Goal: Answer question/provide support

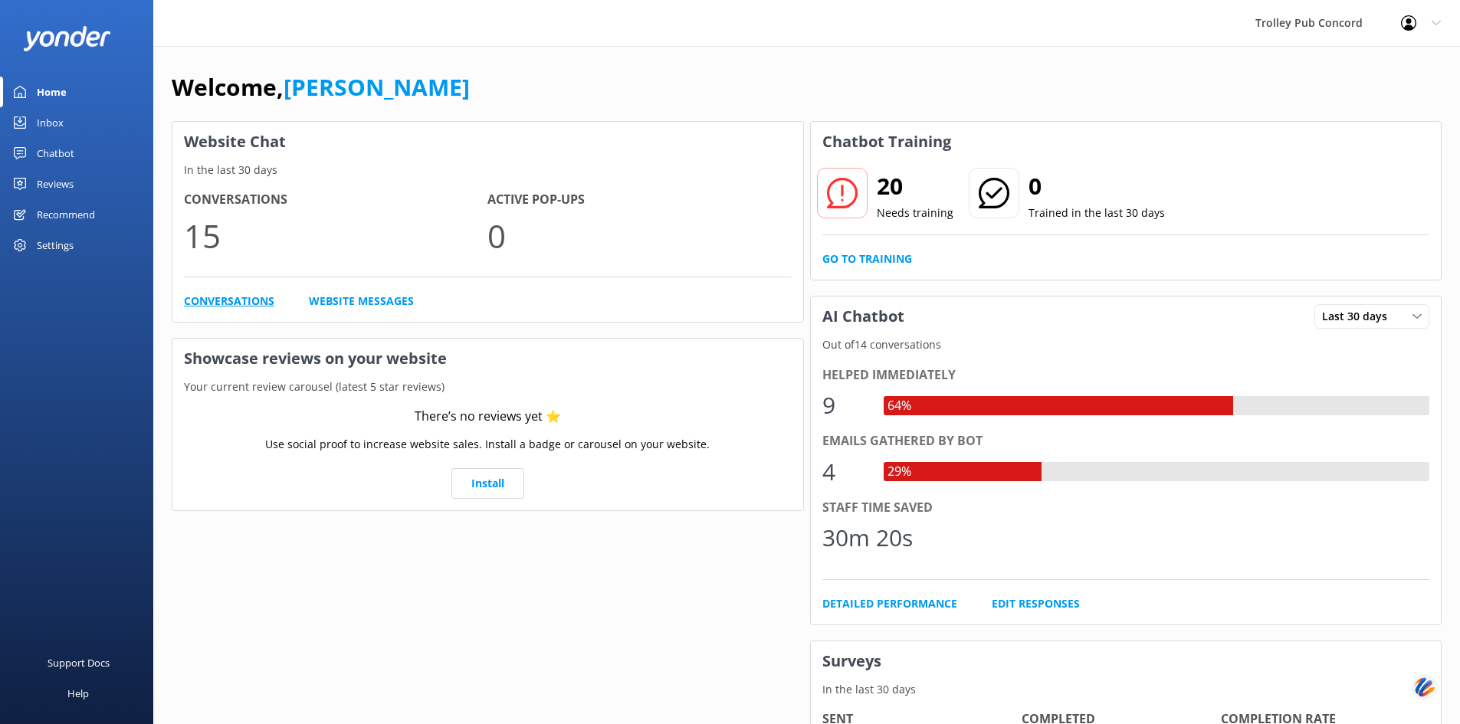
click at [228, 304] on link "Conversations" at bounding box center [229, 301] width 90 height 17
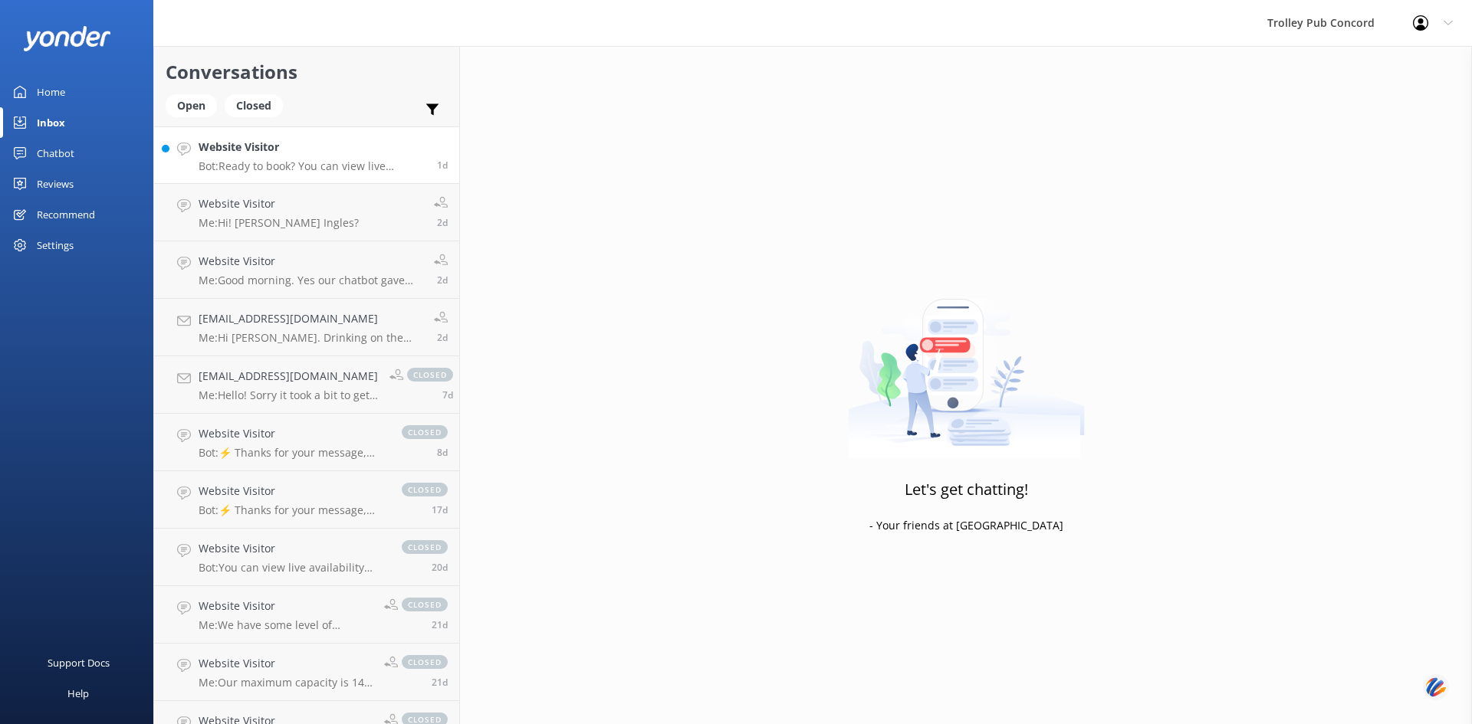
click at [299, 162] on p "Bot: Ready to book? You can view live availability and book your tour online at…" at bounding box center [312, 166] width 227 height 14
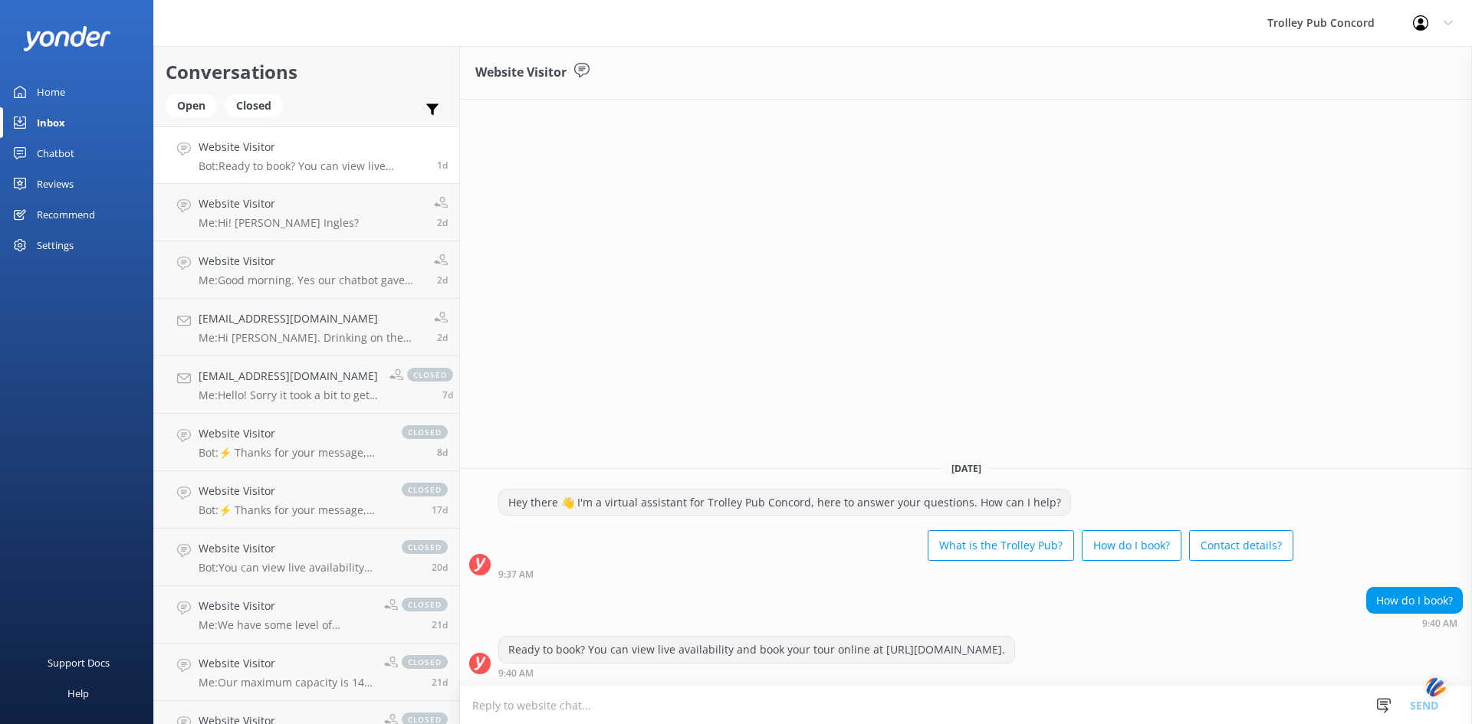
click at [757, 705] on textarea at bounding box center [966, 706] width 1012 height 38
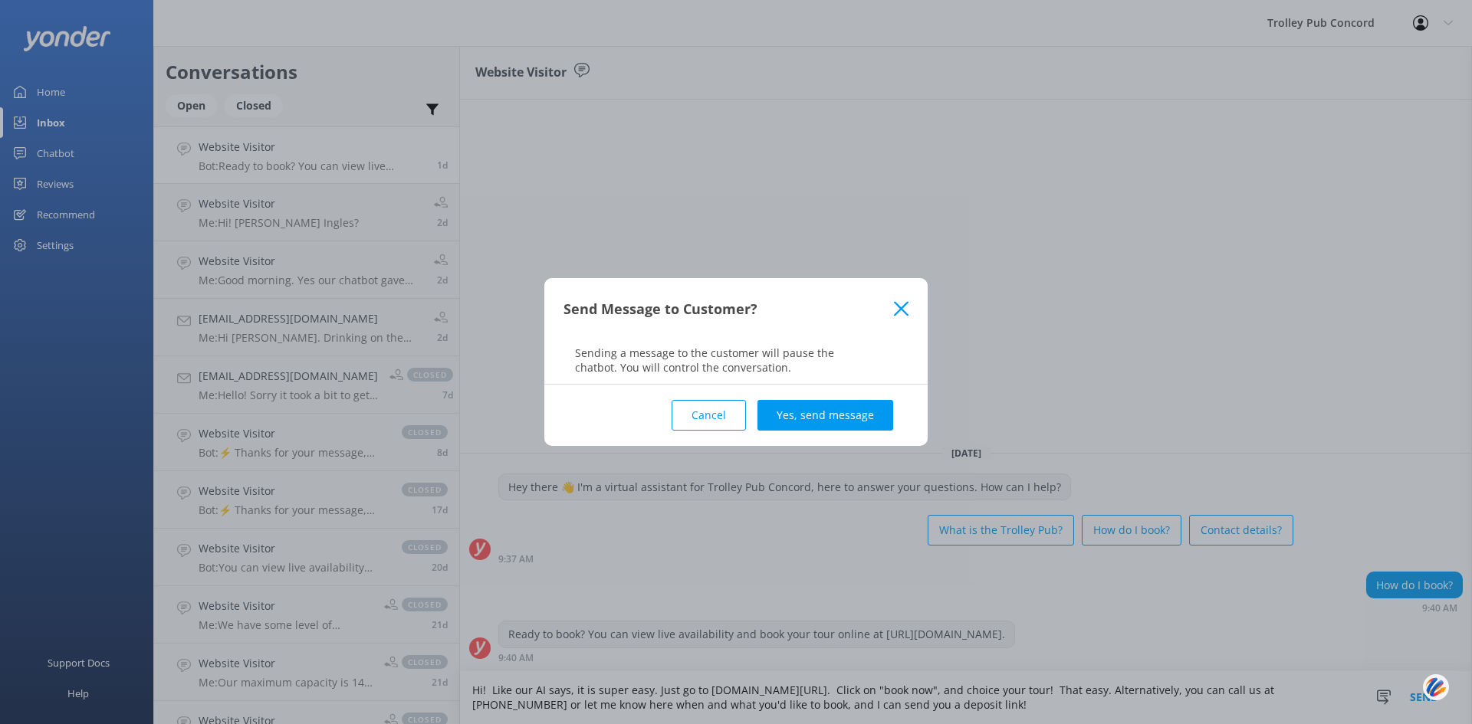
click at [907, 310] on icon at bounding box center [901, 308] width 15 height 15
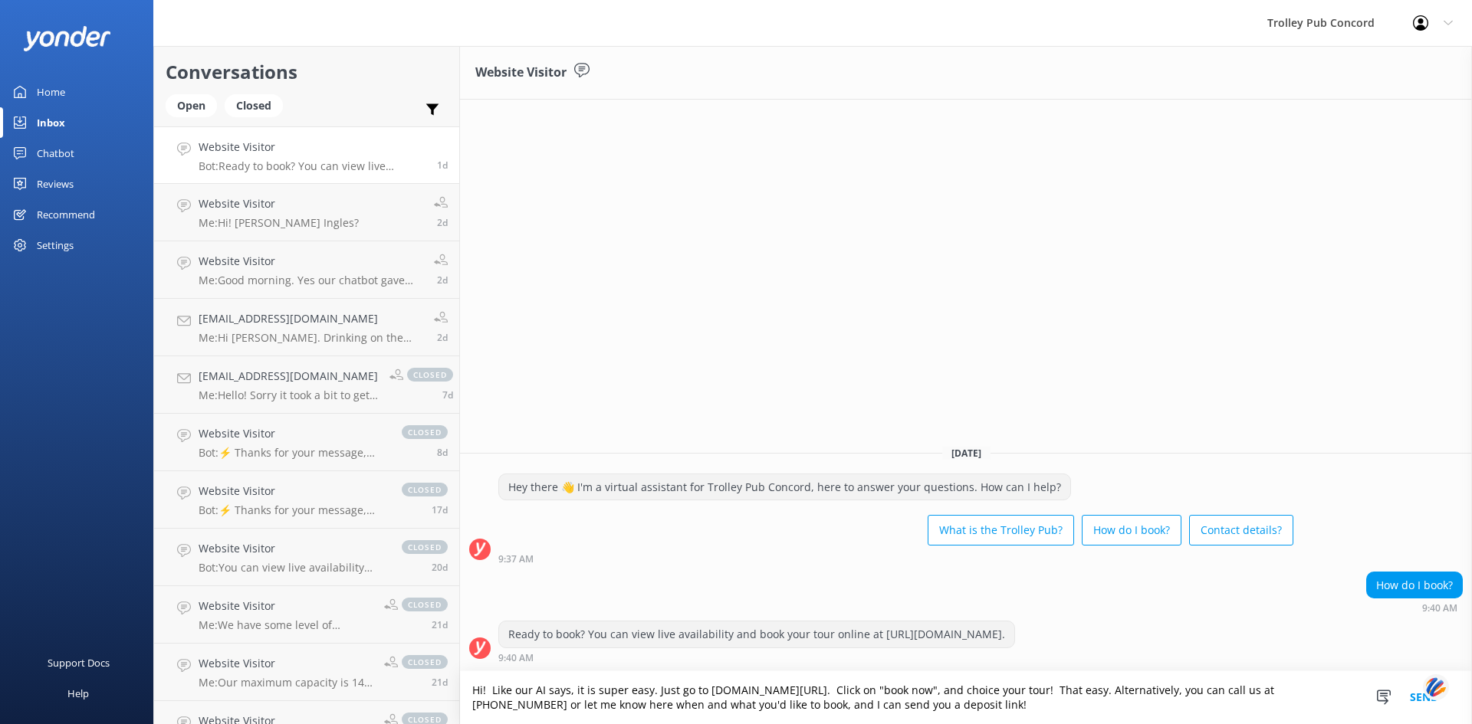
click at [952, 711] on textarea "Hi! Like our AI says, it is super easy. Just go to [DOMAIN_NAME][URL]. Click on…" at bounding box center [966, 697] width 1012 height 53
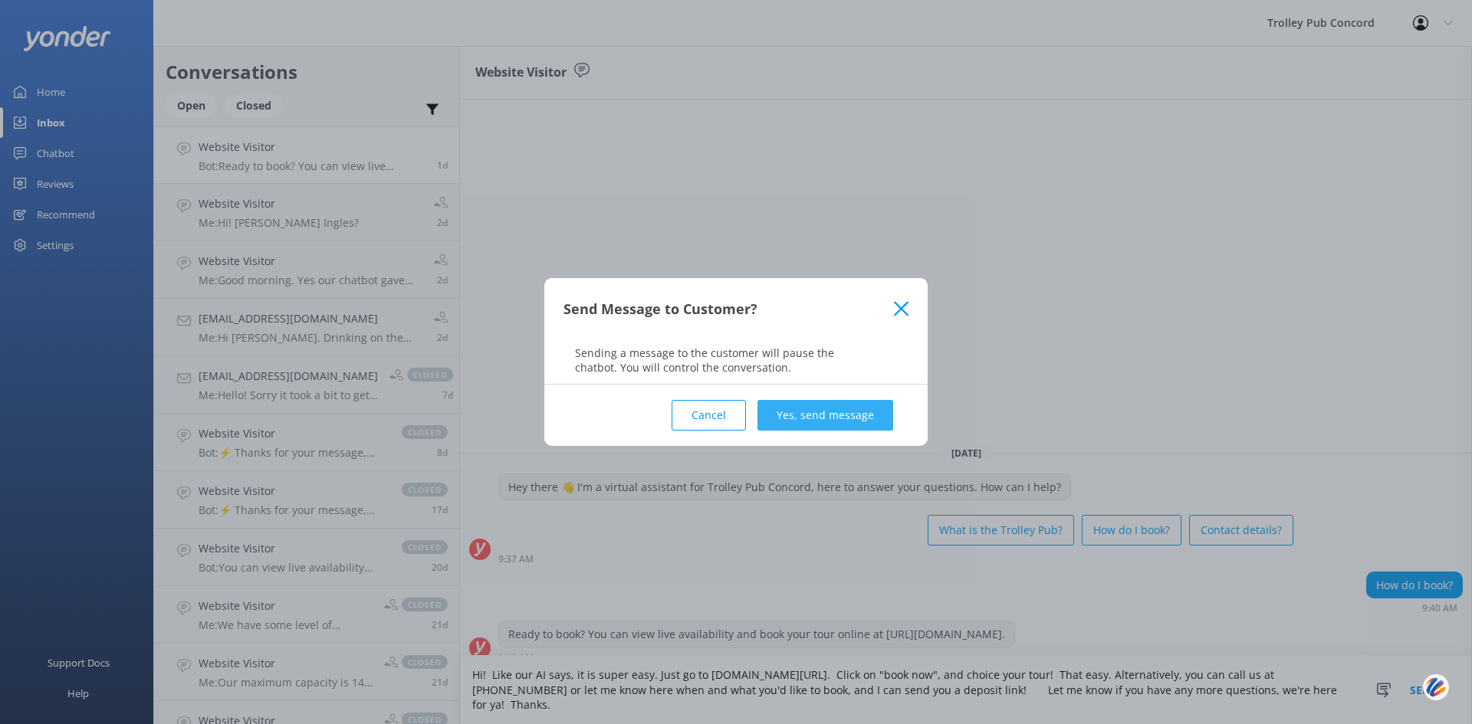
type textarea "Hi! Like our AI says, it is super easy. Just go to [DOMAIN_NAME][URL]. Click on…"
click at [818, 414] on button "Yes, send message" at bounding box center [825, 415] width 136 height 31
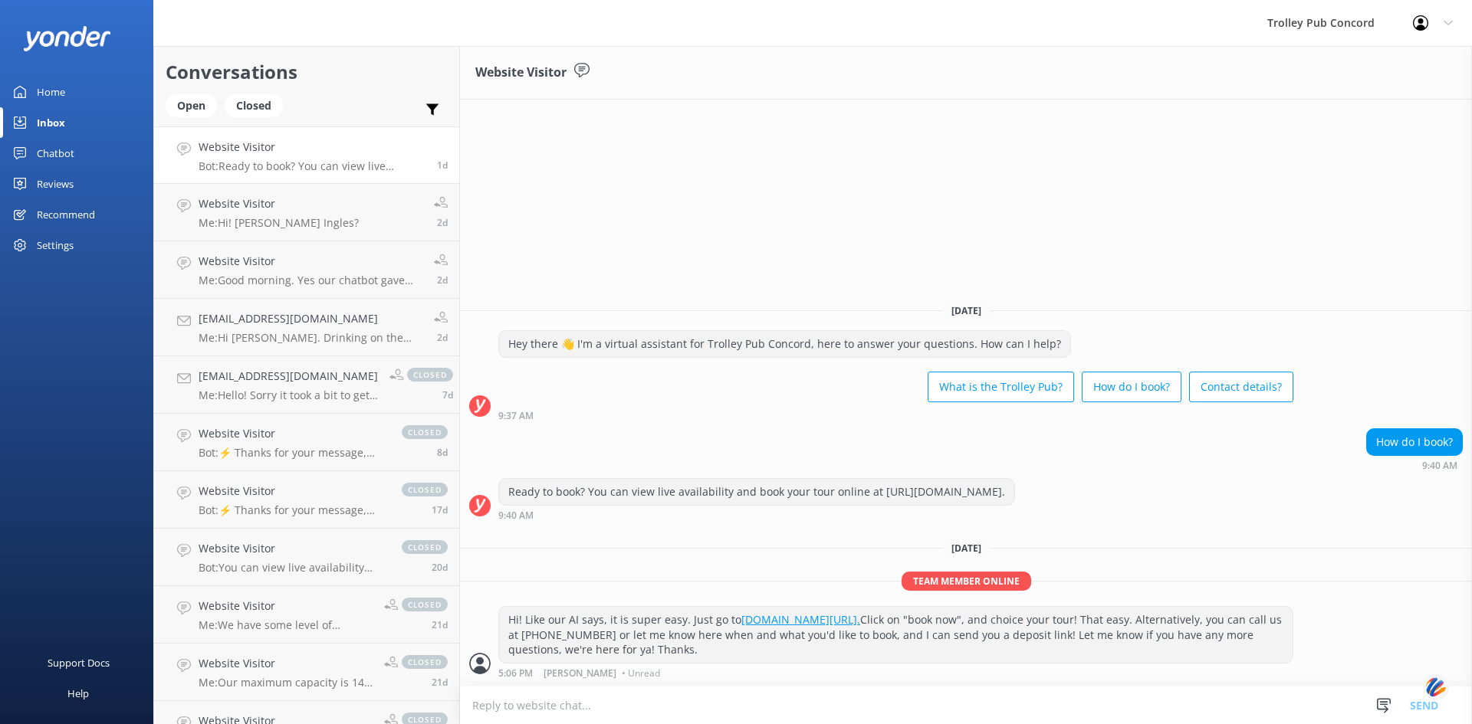
click at [459, 199] on div "Conversations Open Closed Important Assigned to me Unassigned Website Visitor B…" at bounding box center [306, 385] width 307 height 678
click at [587, 67] on icon at bounding box center [581, 70] width 15 height 15
drag, startPoint x: 890, startPoint y: 137, endPoint x: 1471, endPoint y: 218, distance: 586.7
click at [908, 143] on div "Website Visitor [DATE] Hey there 👋 I'm a virtual assistant for Trolley Pub Conc…" at bounding box center [966, 385] width 1012 height 678
click at [537, 75] on h3 "Website Visitor" at bounding box center [520, 73] width 91 height 20
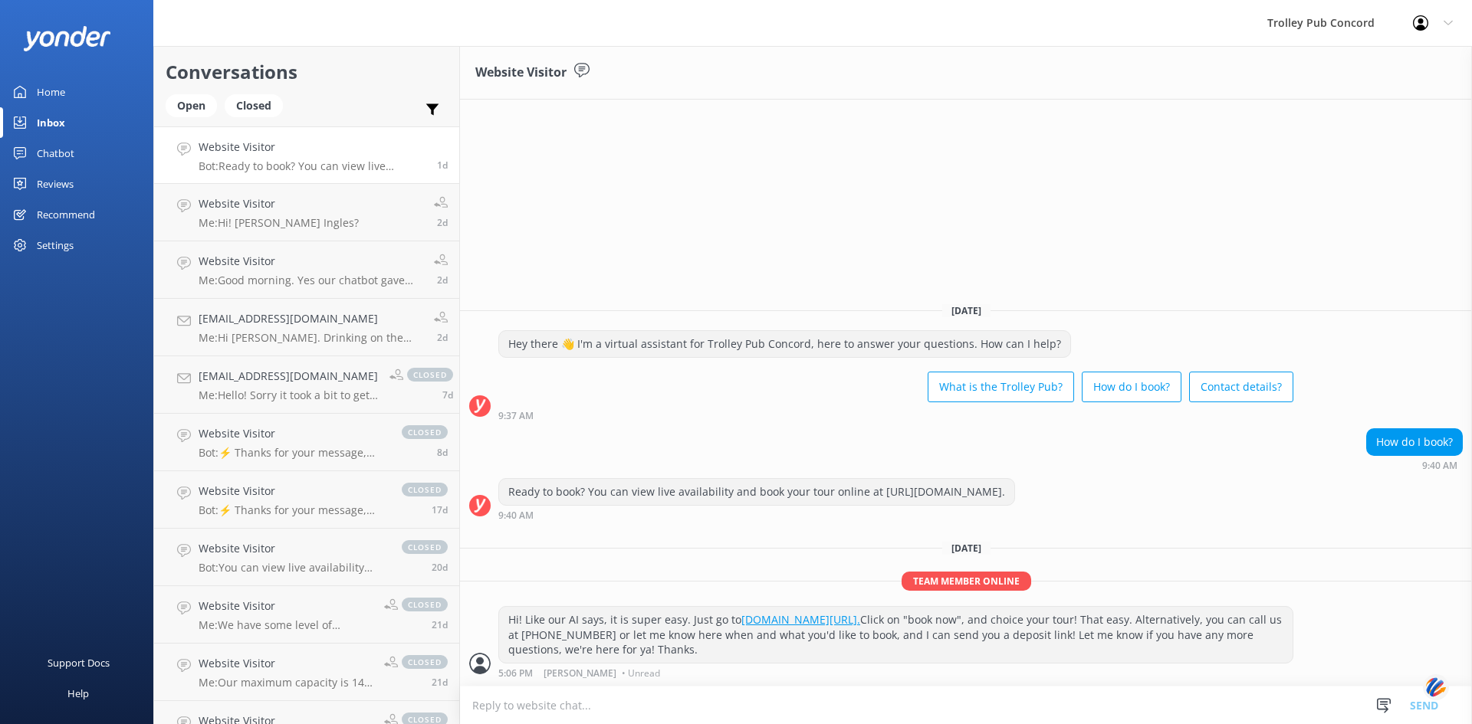
click at [601, 151] on div "Website Visitor [DATE] Hey there 👋 I'm a virtual assistant for Trolley Pub Conc…" at bounding box center [966, 385] width 1012 height 678
click at [945, 489] on div "Ready to book? You can view live availability and book your tour online at [URL…" at bounding box center [756, 492] width 515 height 26
click at [823, 195] on div "Website Visitor [DATE] Hey there 👋 I'm a virtual assistant for Trolley Pub Conc…" at bounding box center [966, 385] width 1012 height 678
